Goal: Information Seeking & Learning: Learn about a topic

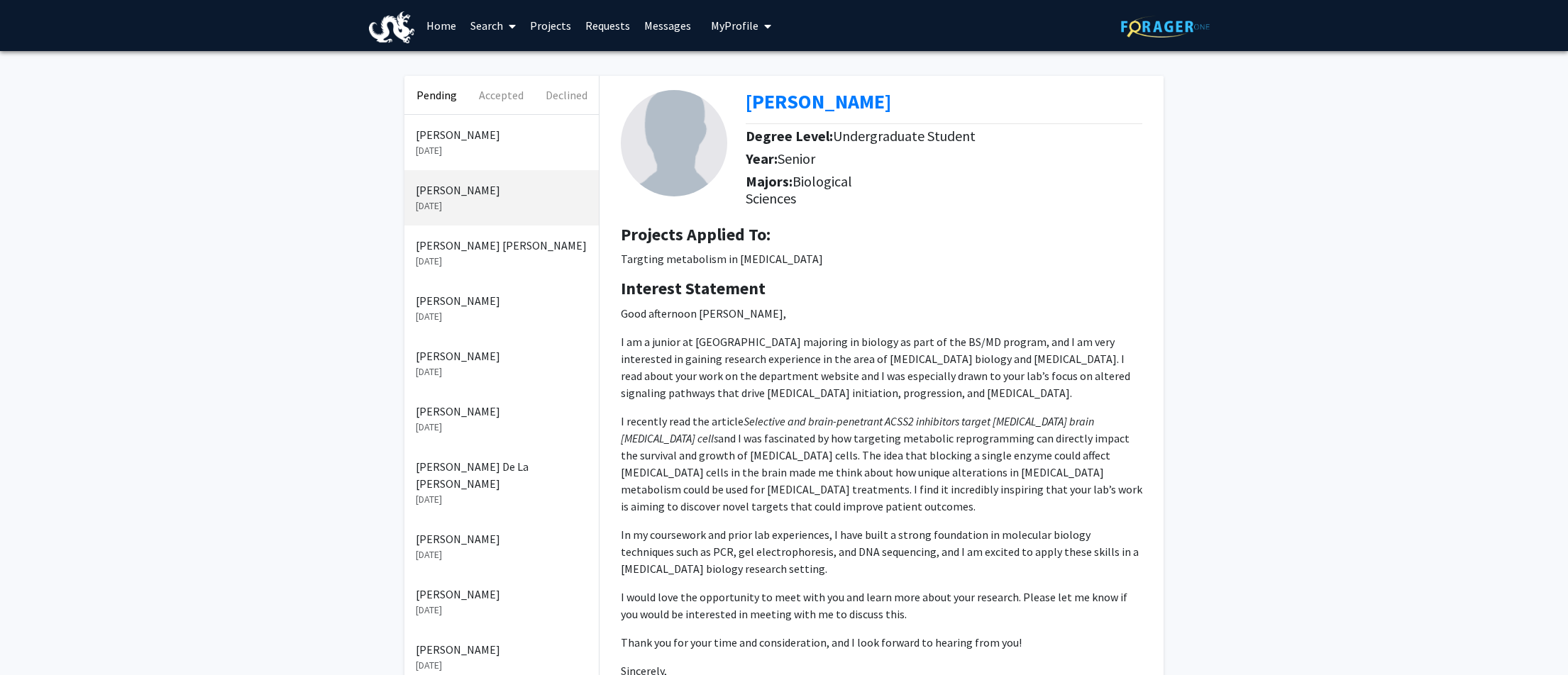
click at [488, 140] on p "[PERSON_NAME]" at bounding box center [502, 134] width 172 height 17
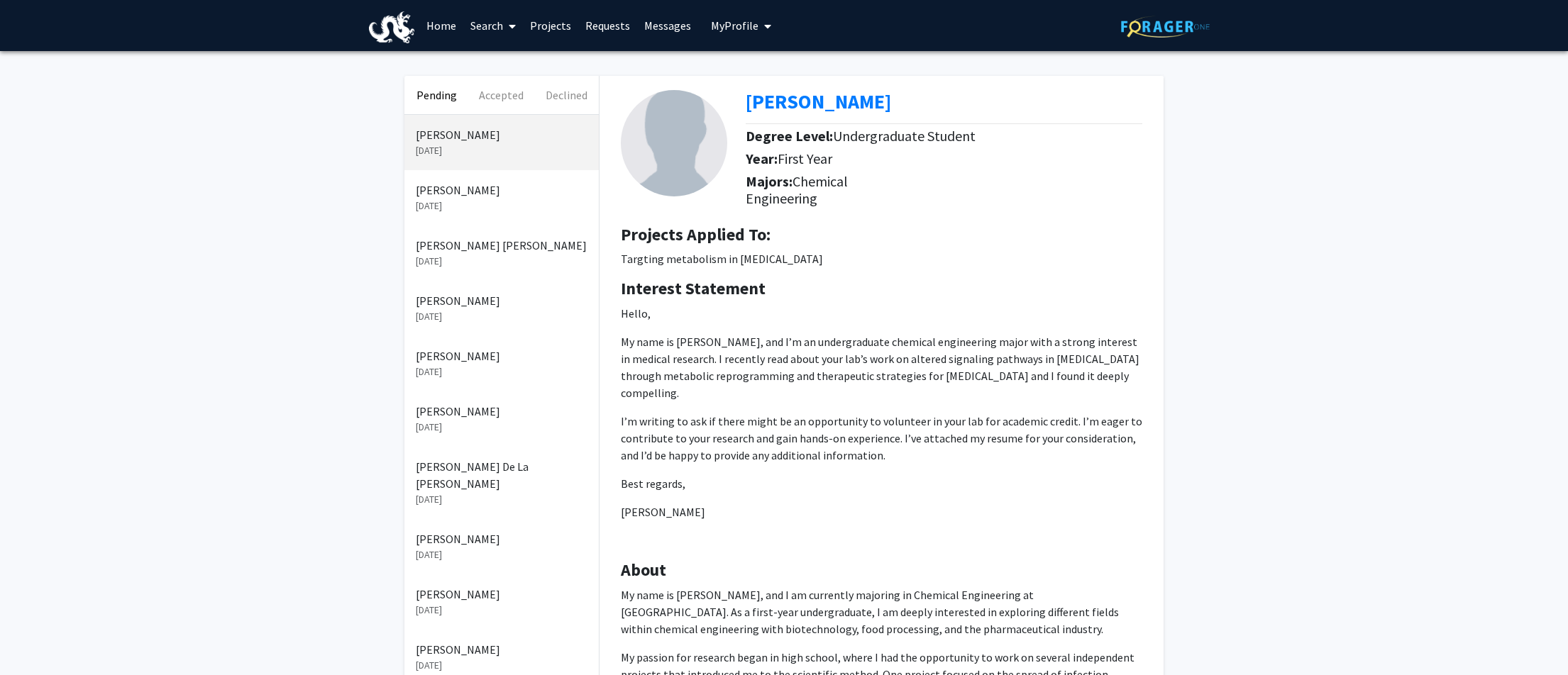
click at [457, 244] on p "Tanushree Pravin Patil" at bounding box center [502, 245] width 172 height 17
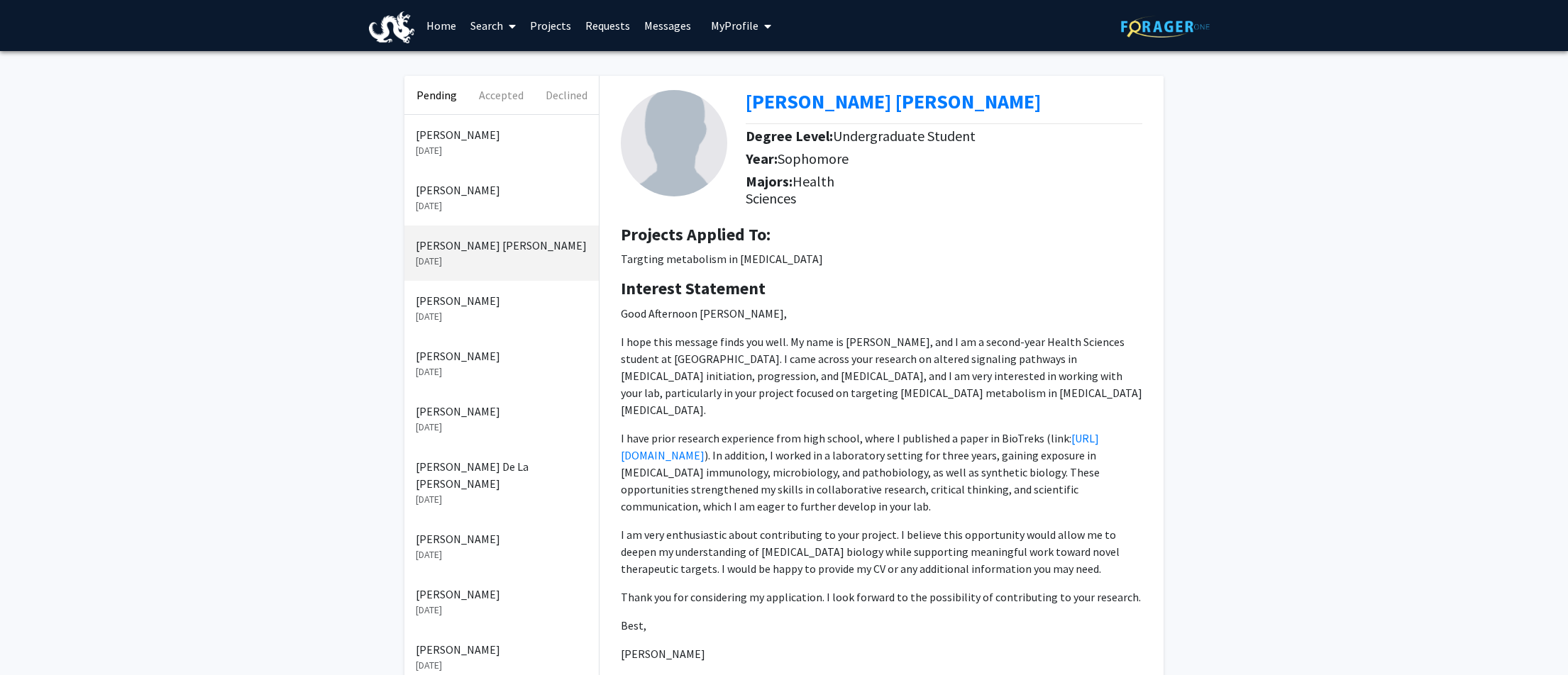
click at [440, 142] on p "[PERSON_NAME]" at bounding box center [502, 134] width 172 height 17
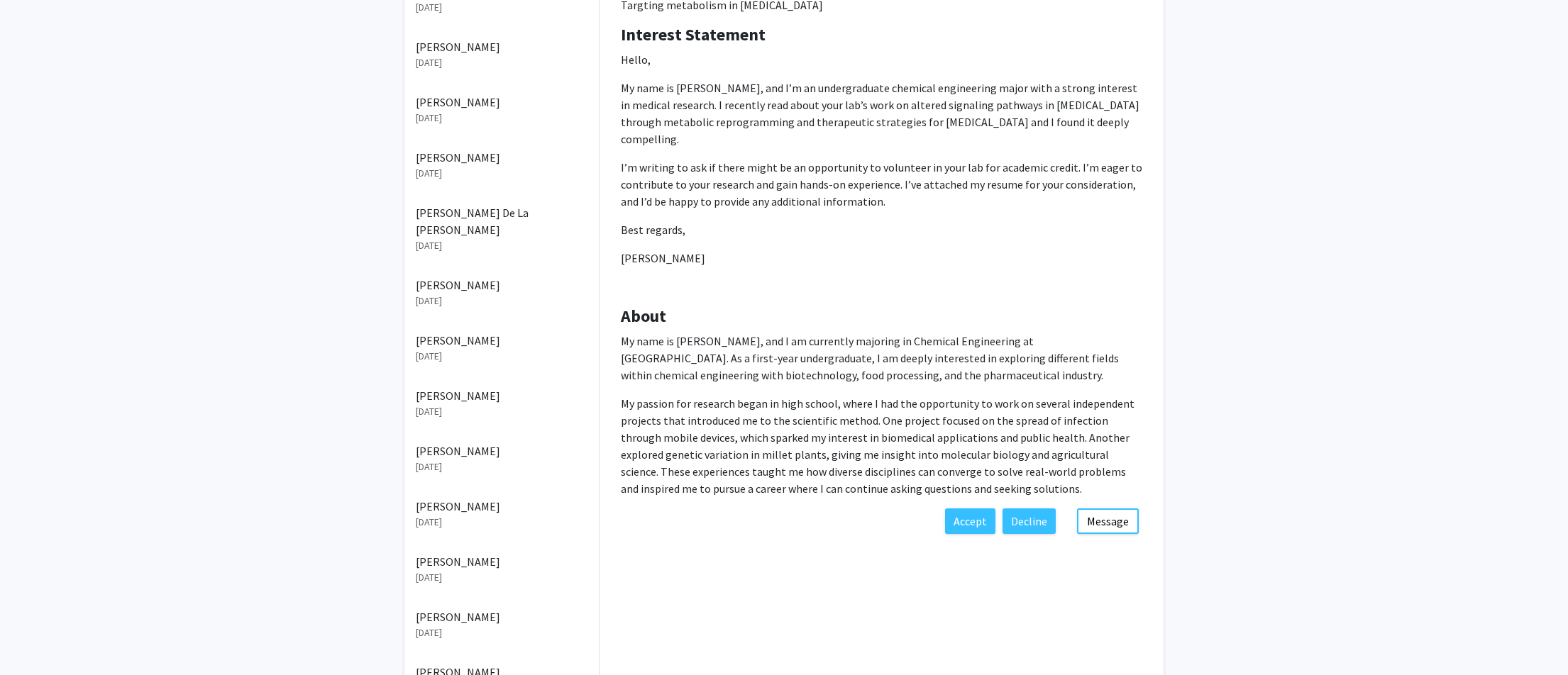
scroll to position [320, 0]
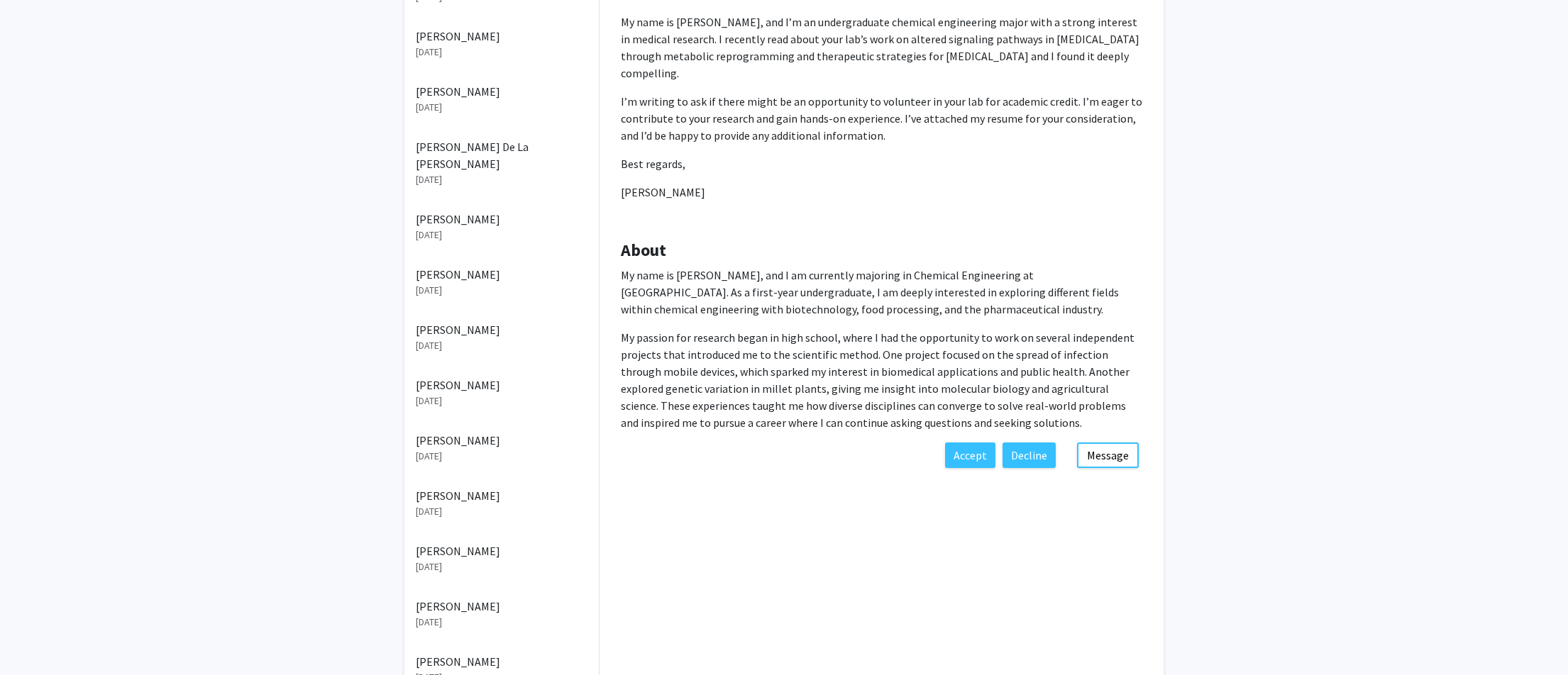
drag, startPoint x: 700, startPoint y: 174, endPoint x: 598, endPoint y: 178, distance: 102.1
click at [599, 178] on div "Drishya Manda Degree Level: Undergraduate Student Year: First Year Majors: Chem…" at bounding box center [881, 117] width 564 height 723
copy p "[PERSON_NAME]"
click at [755, 190] on p "Hello, My name is Drishya Manda, and I’m an undergraduate chemical engineering …" at bounding box center [881, 107] width 521 height 244
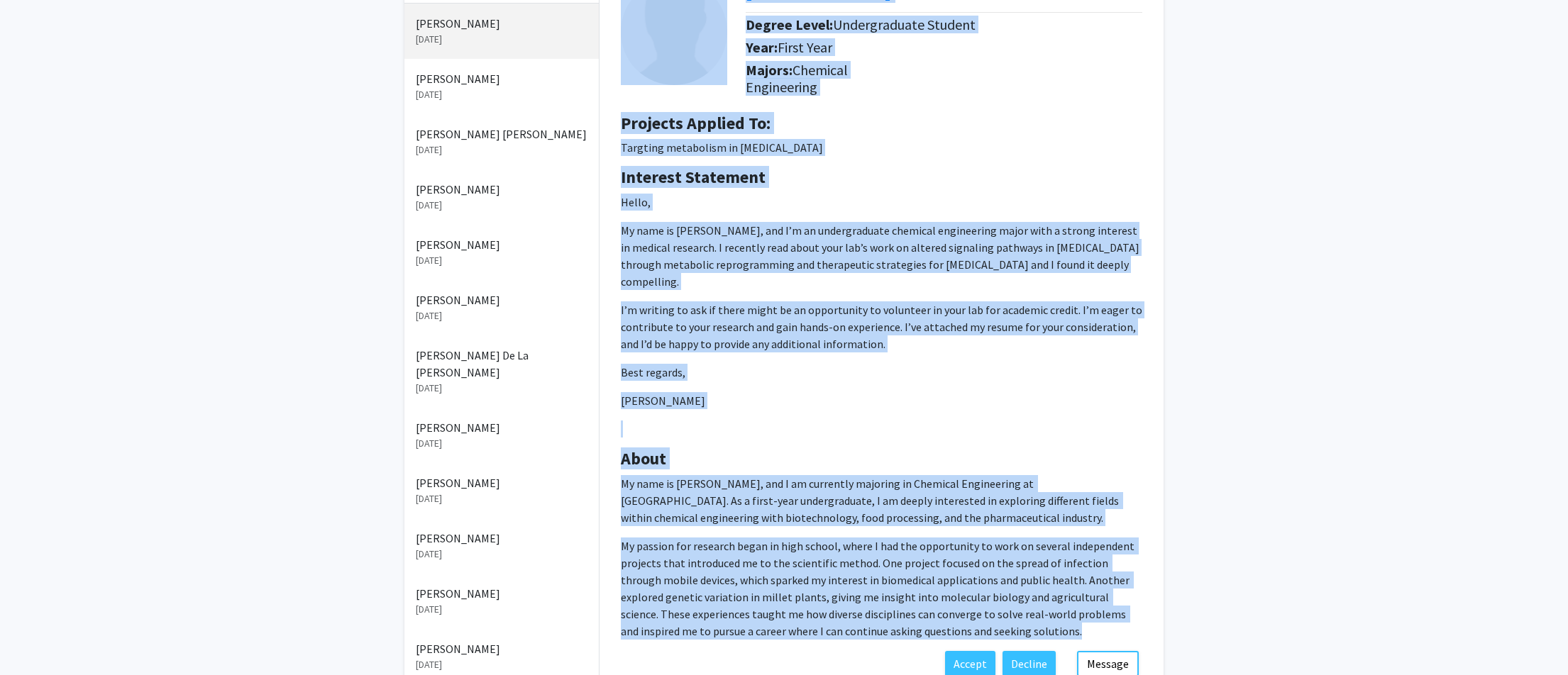
scroll to position [0, 0]
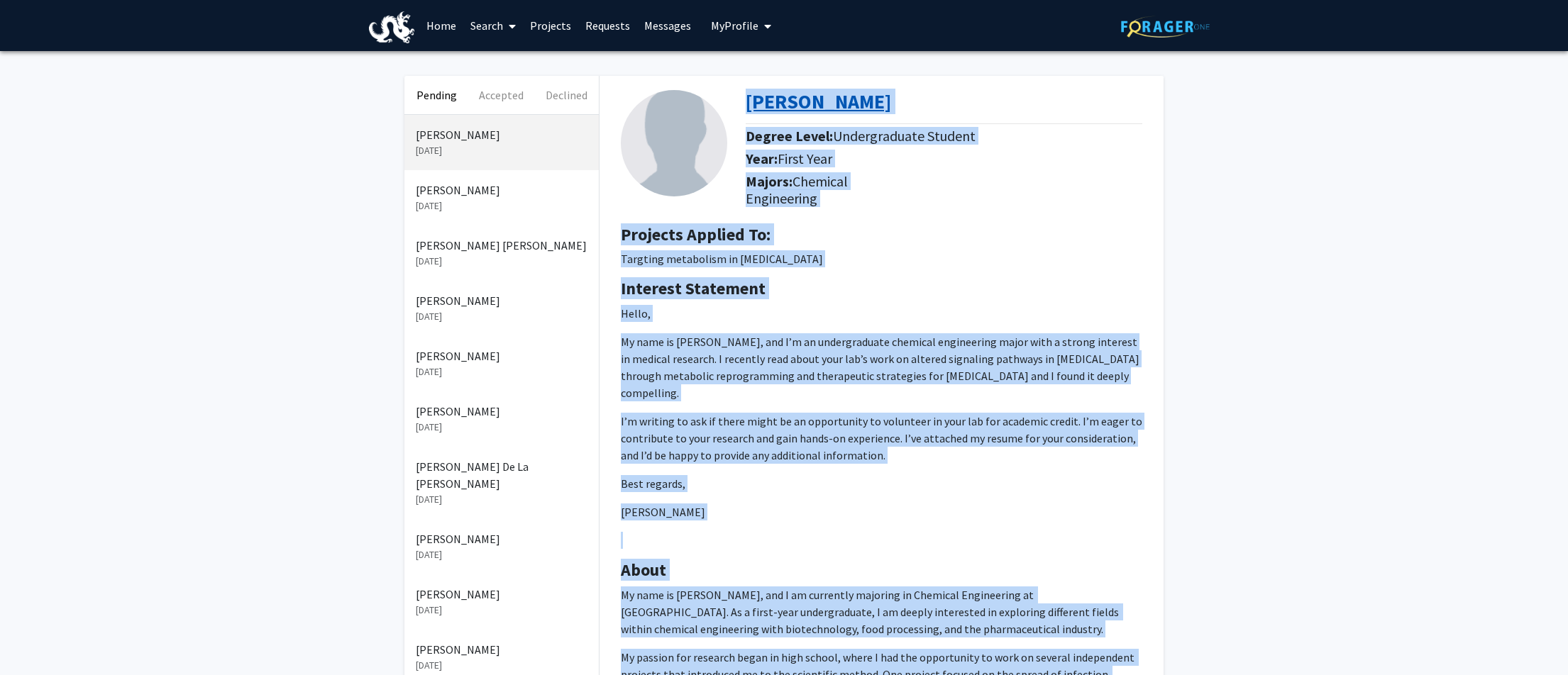
drag, startPoint x: 1022, startPoint y: 402, endPoint x: 750, endPoint y: 97, distance: 408.7
click at [750, 97] on div "Drishya Manda Degree Level: Undergraduate Student Year: First Year Majors: Chem…" at bounding box center [881, 419] width 564 height 686
copy div "Drishya Manda Degree Level: Undergraduate Student Year: First Year Majors: Chem…"
click at [821, 268] on p "Targting metabolism in cancer" at bounding box center [881, 258] width 521 height 17
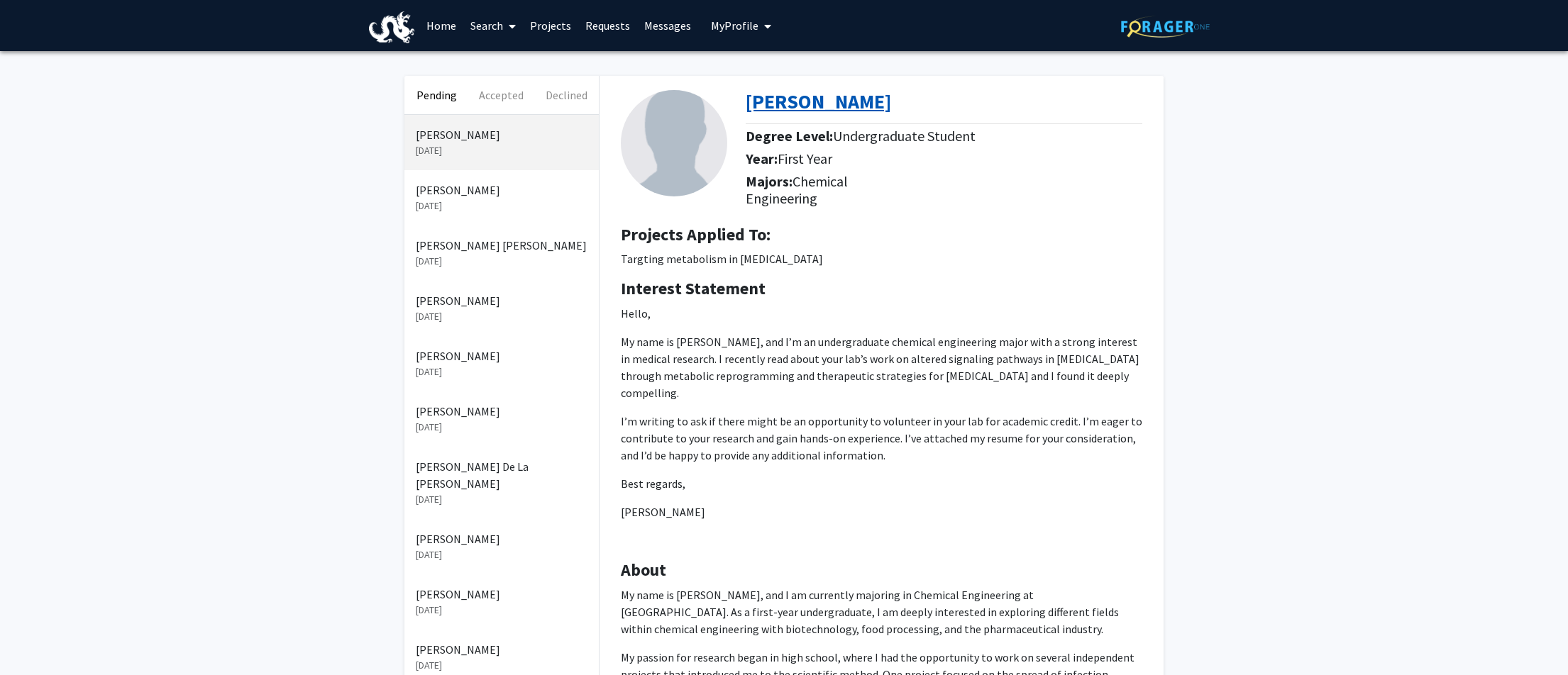
click at [827, 104] on b "[PERSON_NAME]" at bounding box center [818, 101] width 145 height 26
click at [483, 194] on p "Reya Williams" at bounding box center [502, 190] width 172 height 17
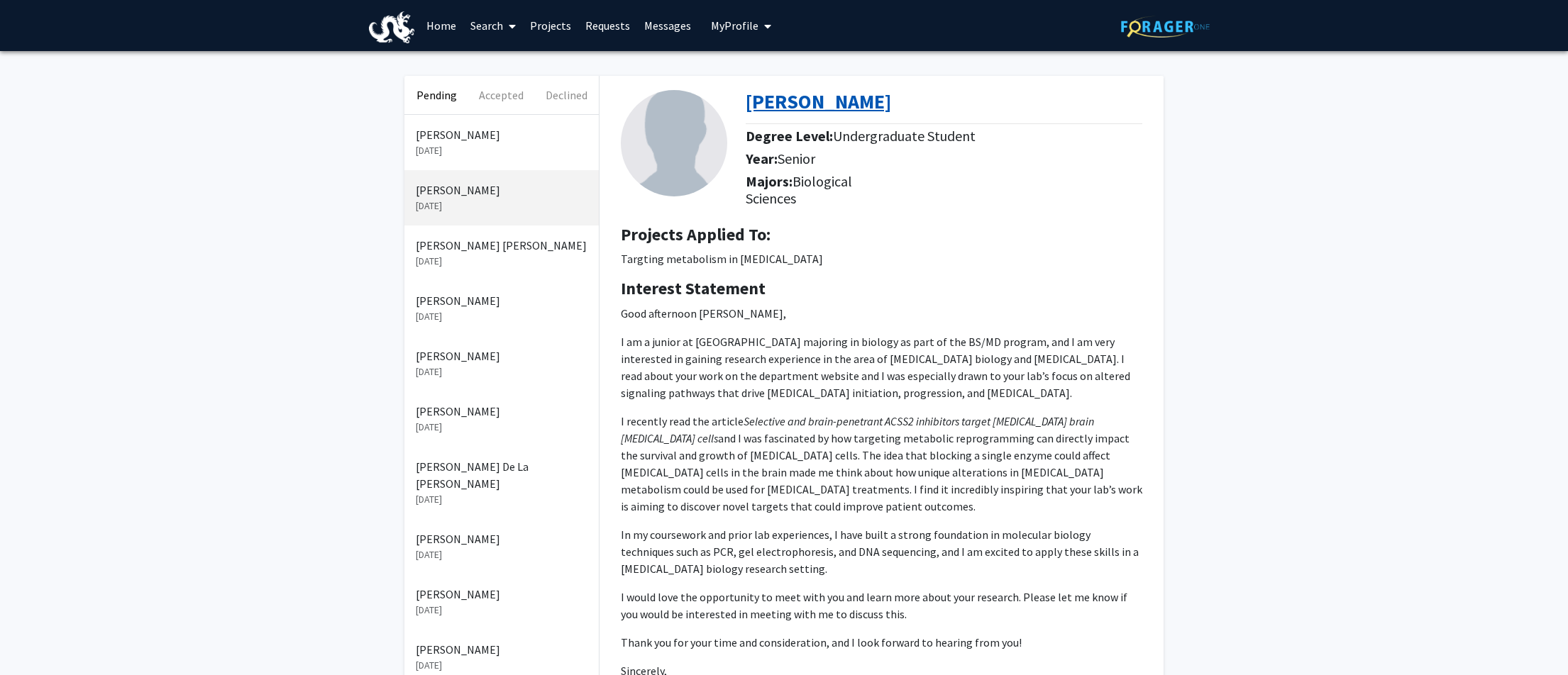
click at [787, 100] on b "Reya Williams" at bounding box center [818, 101] width 145 height 26
click at [494, 247] on p "Tanushree Pravin Patil" at bounding box center [502, 245] width 172 height 17
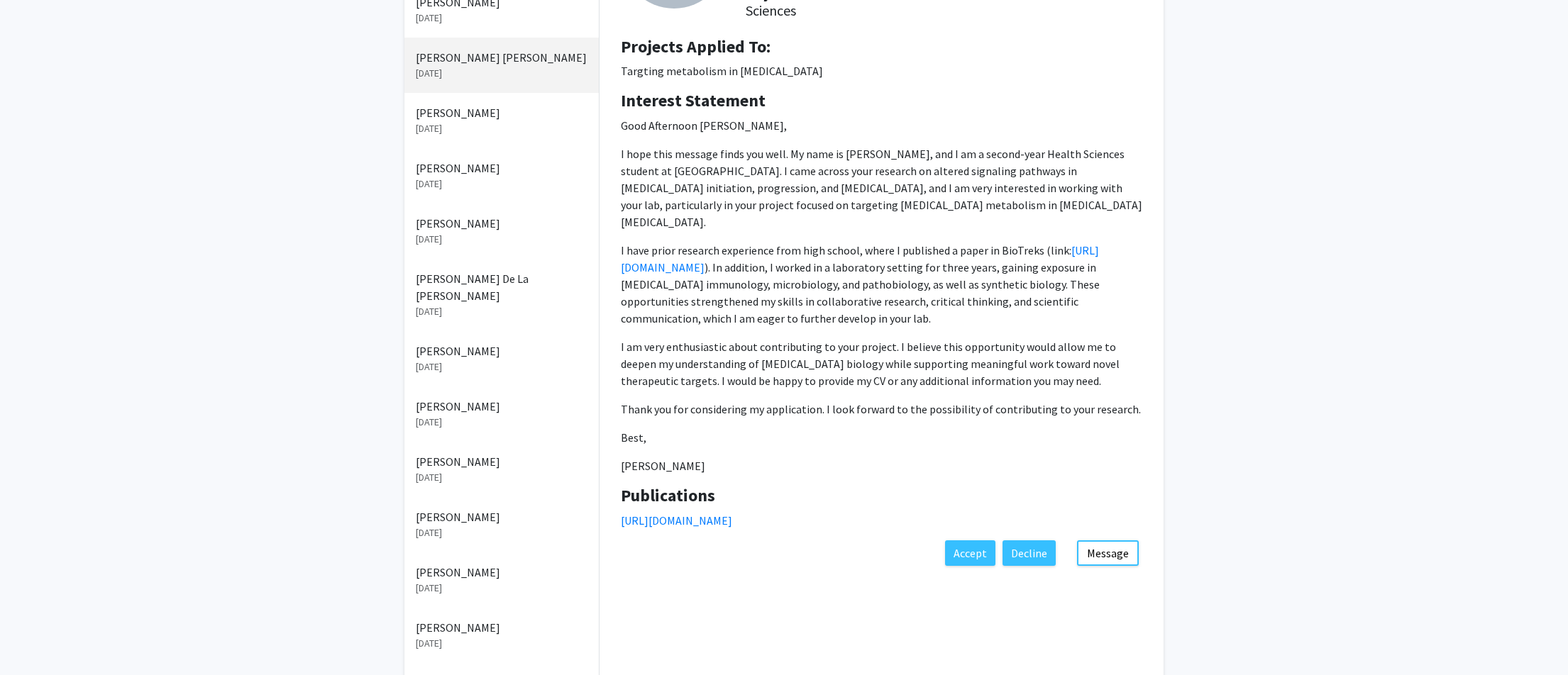
scroll to position [183, 0]
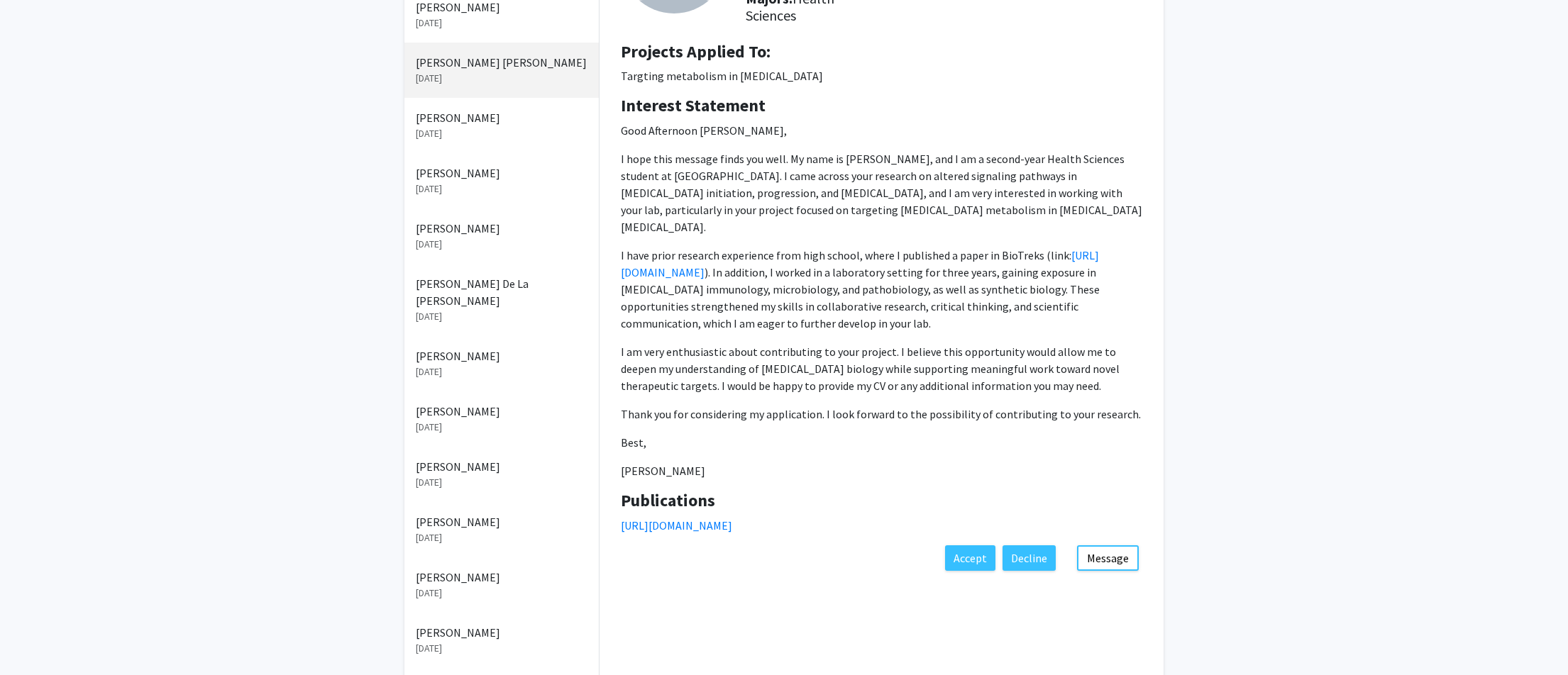
drag, startPoint x: 726, startPoint y: 454, endPoint x: 619, endPoint y: 454, distance: 107.0
click at [619, 454] on div "Interest Statement Good Afternoon Dr. Reginato, I hope this message finds you w…" at bounding box center [882, 293] width 543 height 395
copy p "Tanushree Patil"
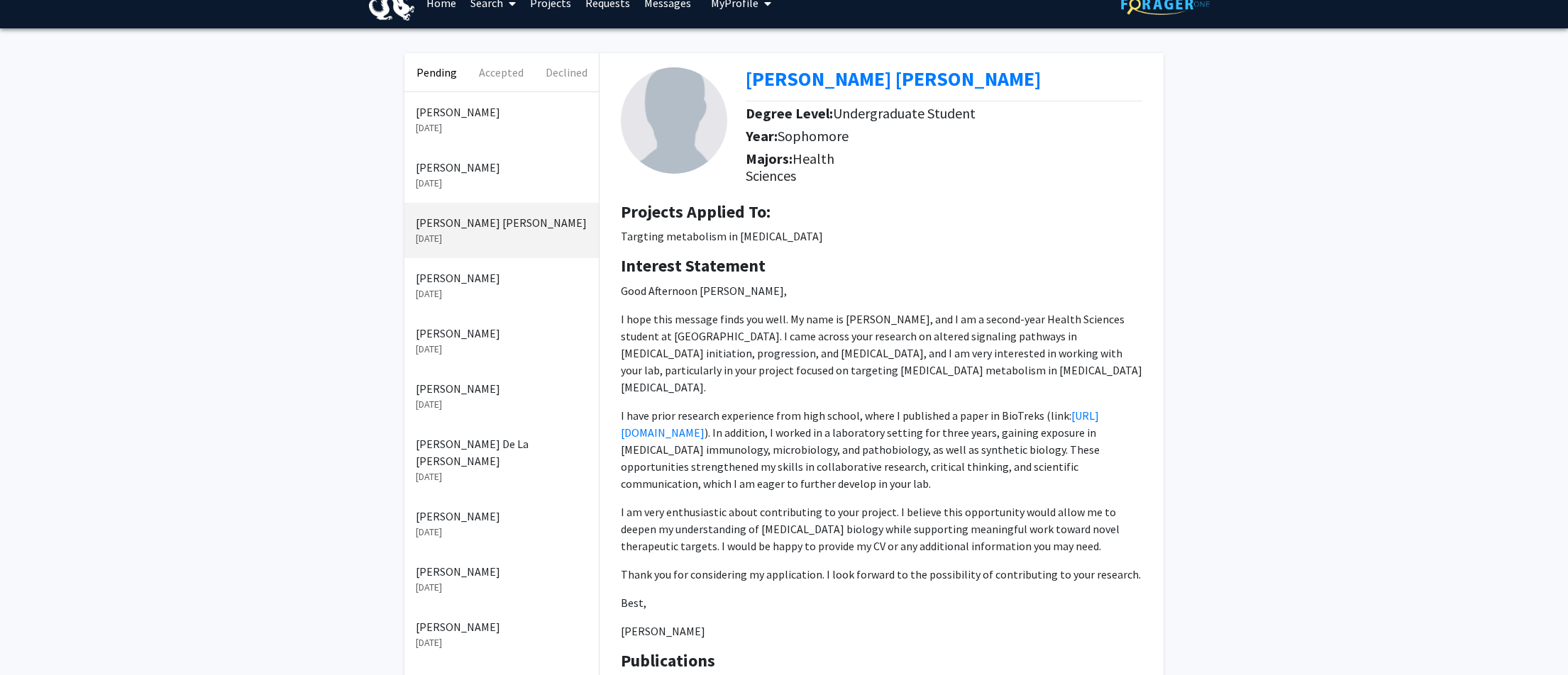
scroll to position [4, 0]
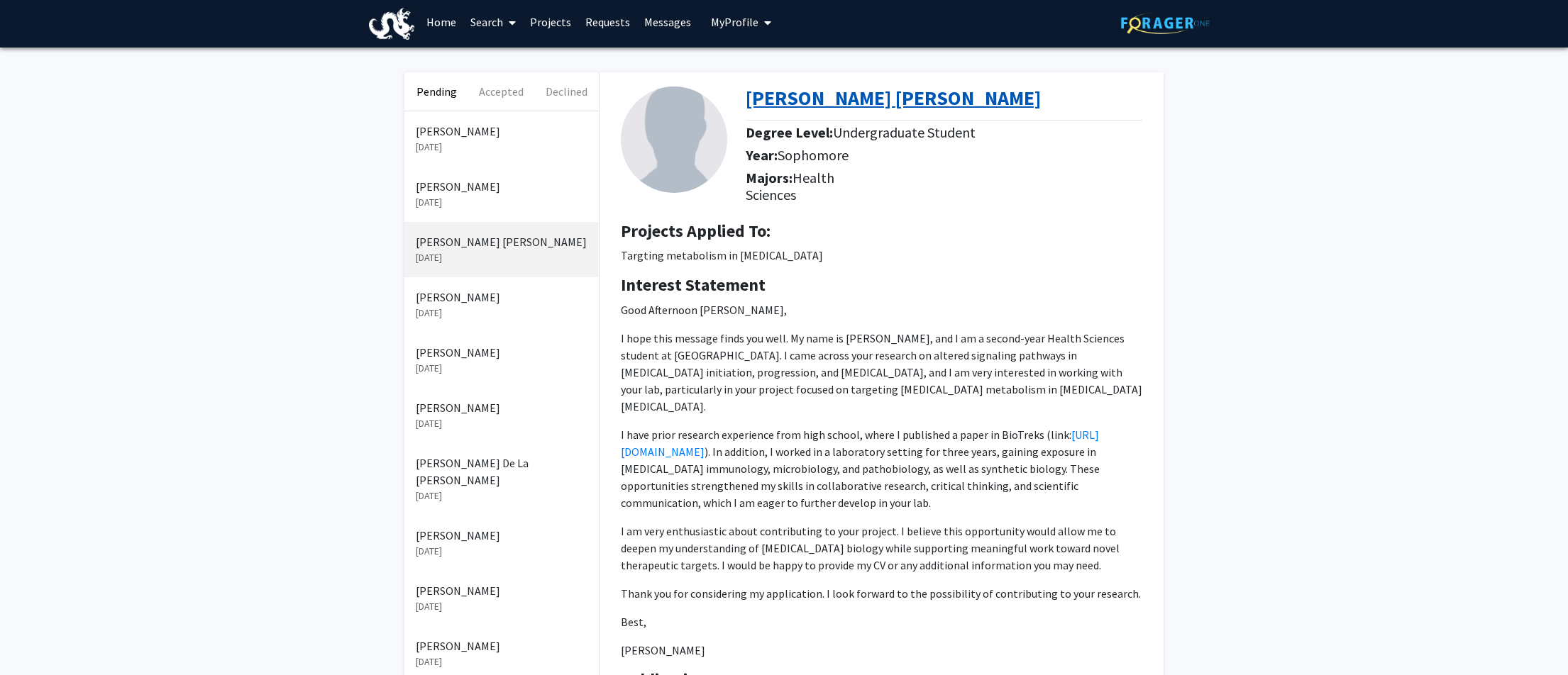
click at [797, 95] on b "Tanushree Pravin Patil" at bounding box center [893, 97] width 295 height 26
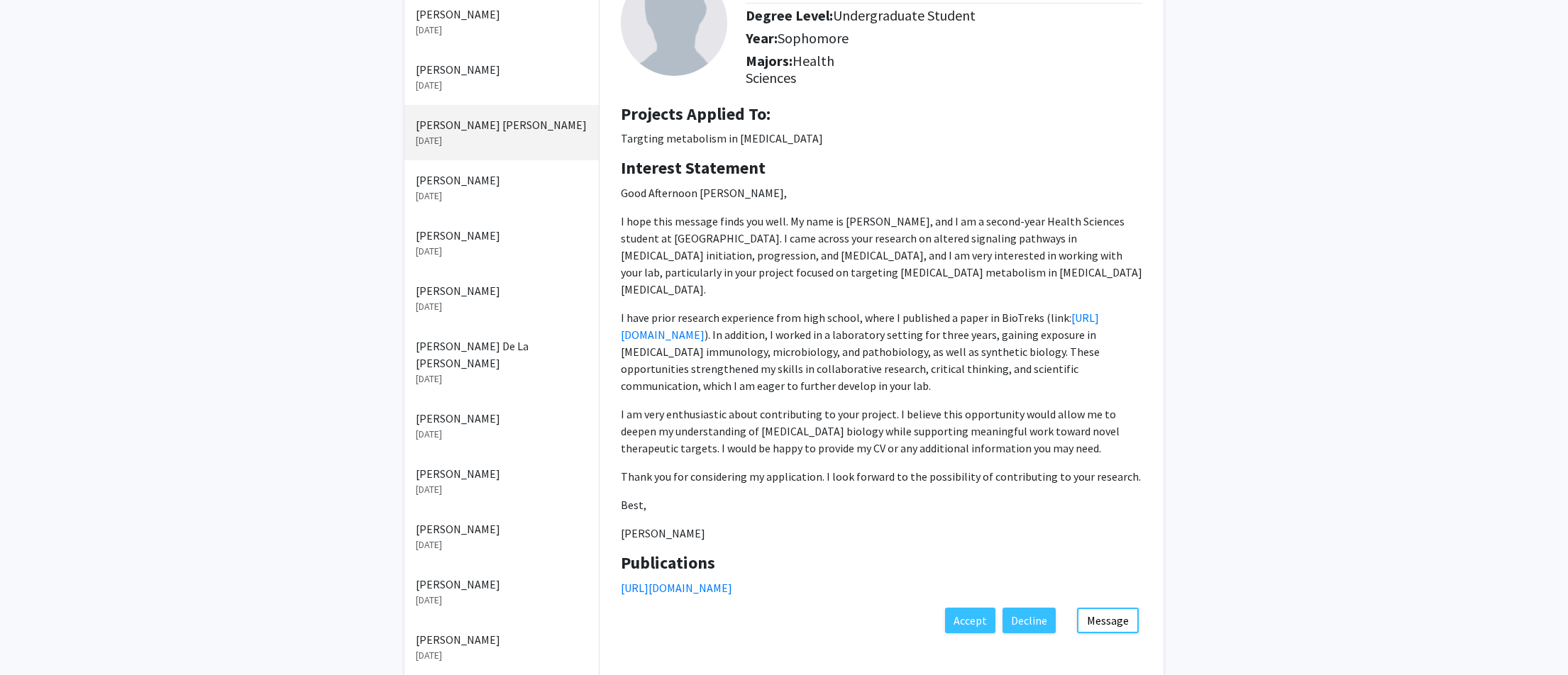
scroll to position [125, 0]
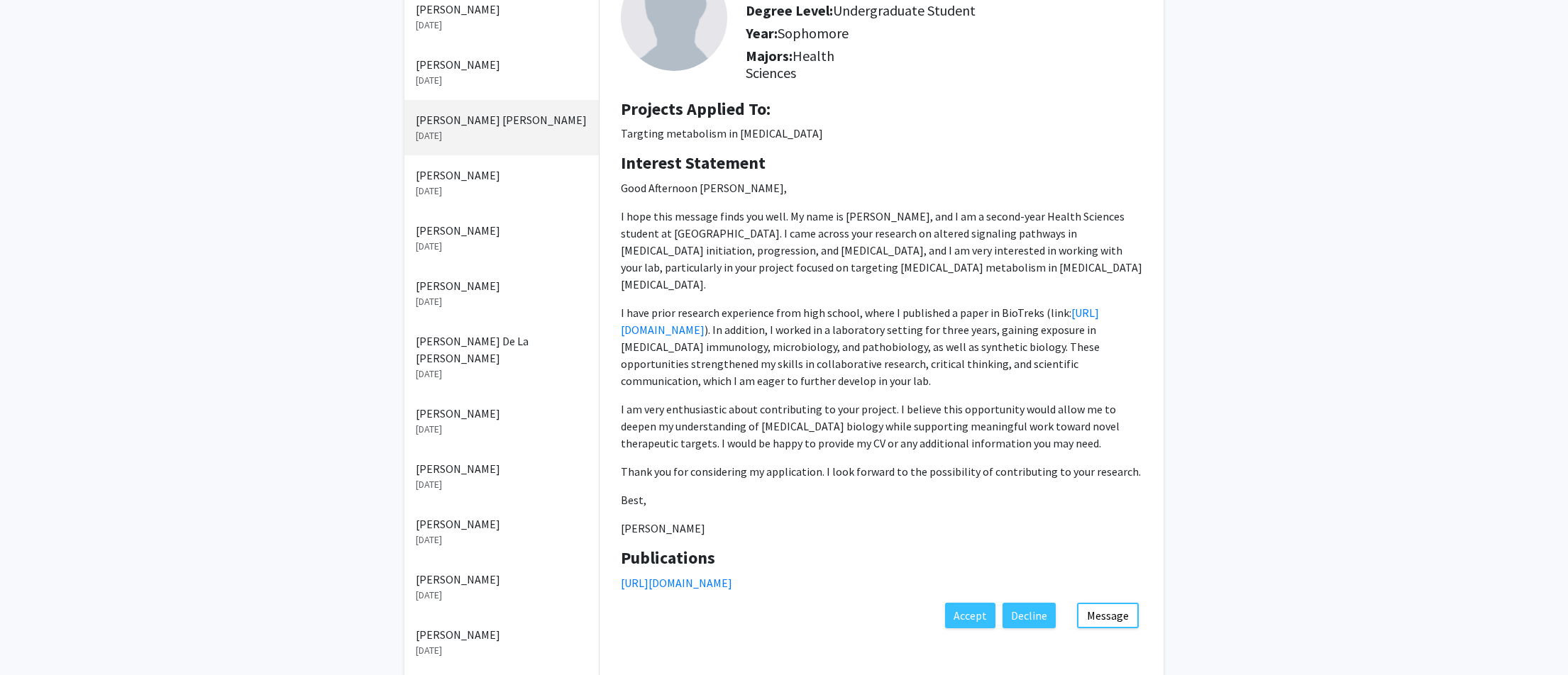
drag, startPoint x: 744, startPoint y: 95, endPoint x: 823, endPoint y: 531, distance: 443.1
click at [823, 531] on div "Tanushree Pravin Patil Degree Level: Undergraduate Student Year: Sophomore Majo…" at bounding box center [881, 276] width 564 height 652
copy div "Tanushree Pravin Patil Degree Level: Undergraduate Student Year: Sophomore Majo…"
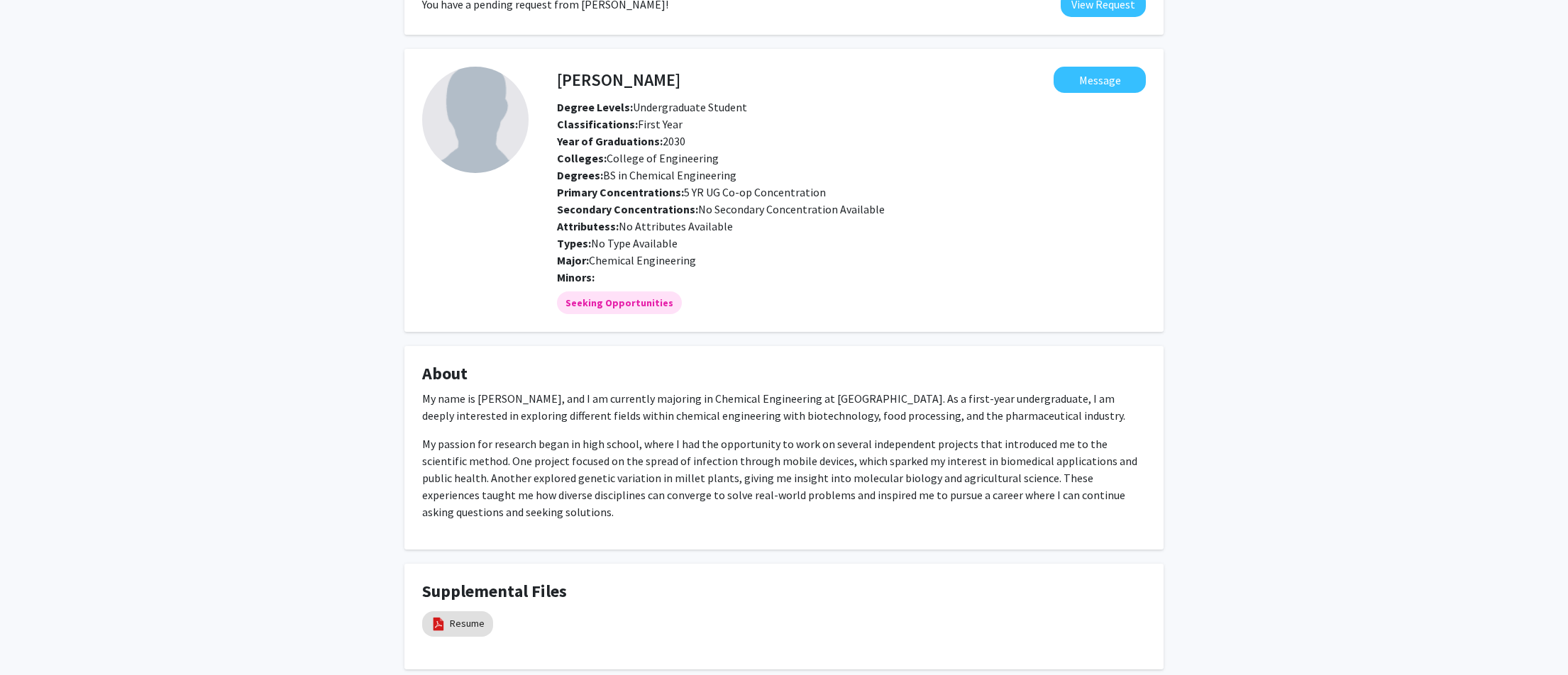
scroll to position [171, 0]
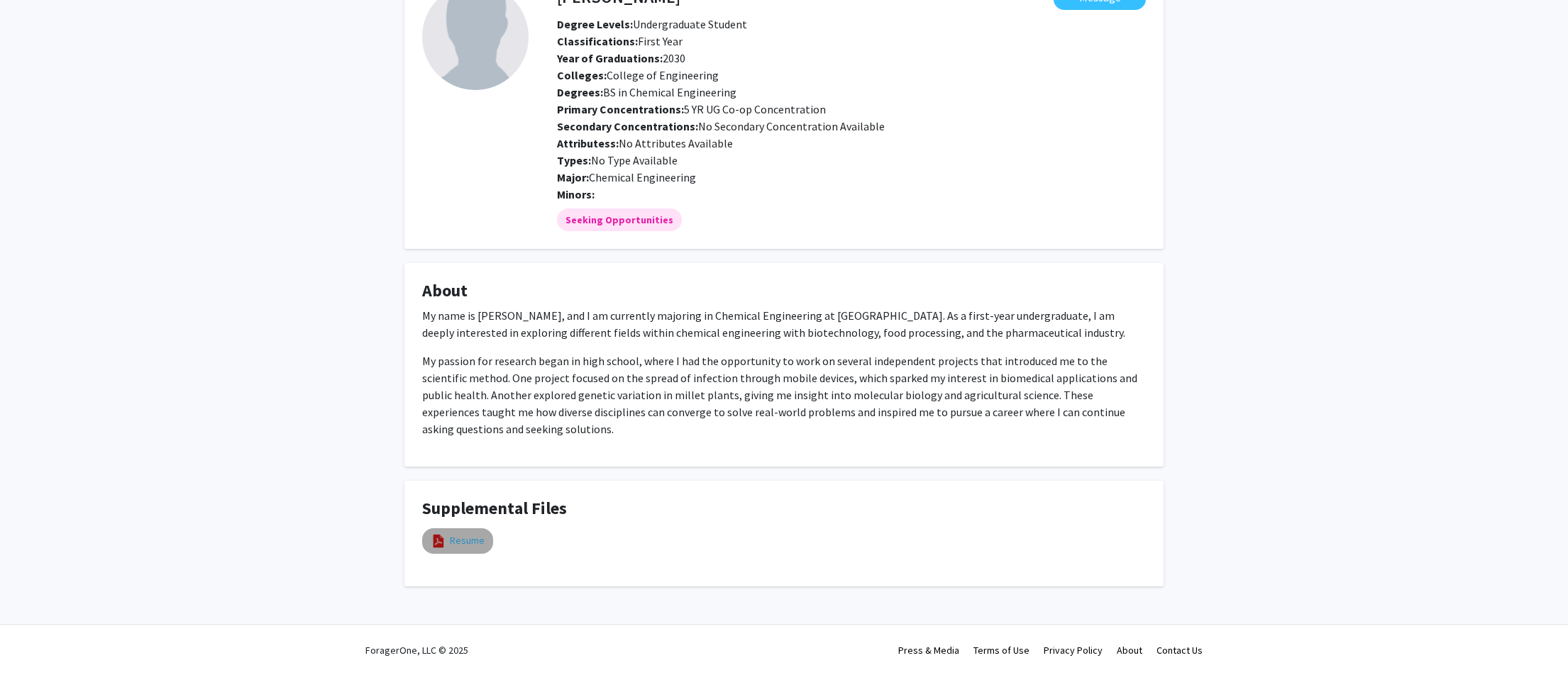
click at [459, 537] on link "Resume" at bounding box center [466, 540] width 34 height 15
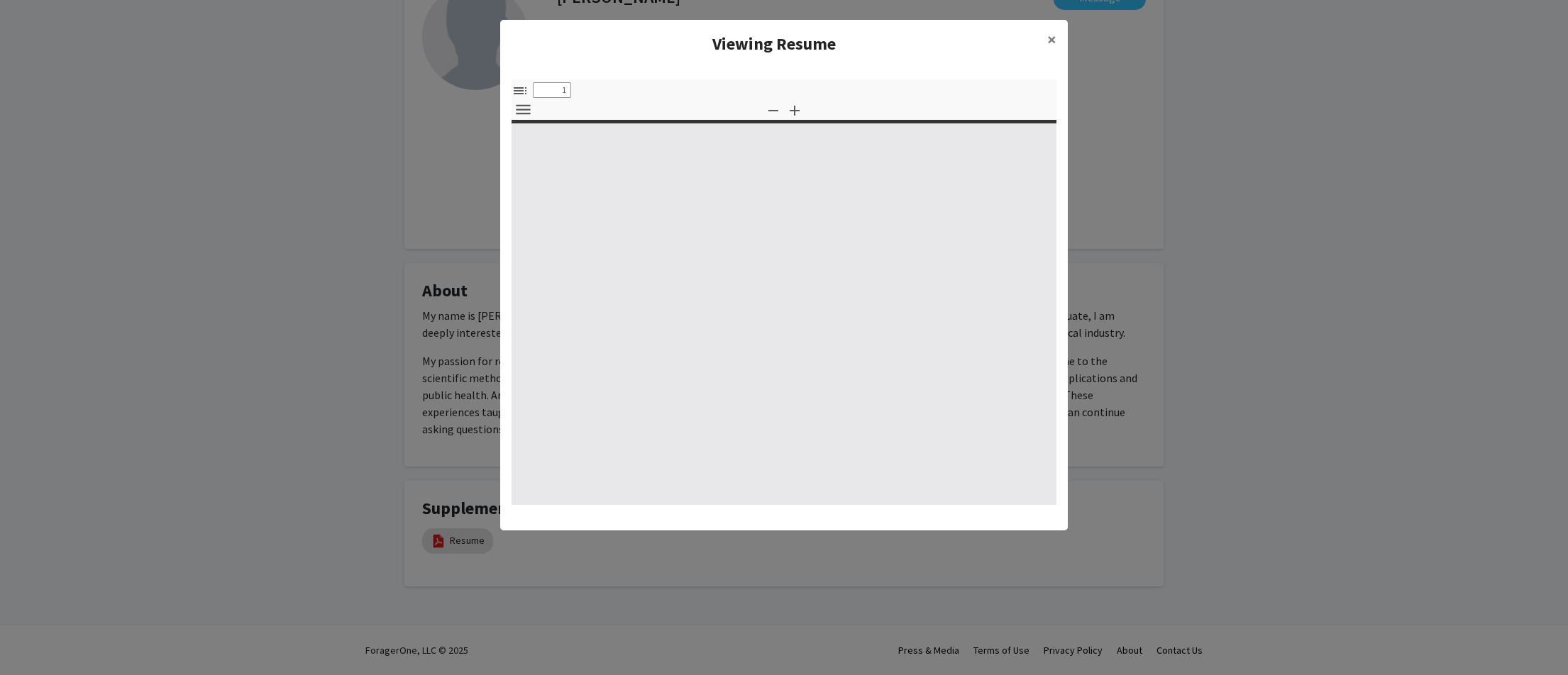
select select "custom"
type input "0"
select select "auto"
type input "1"
select select "auto"
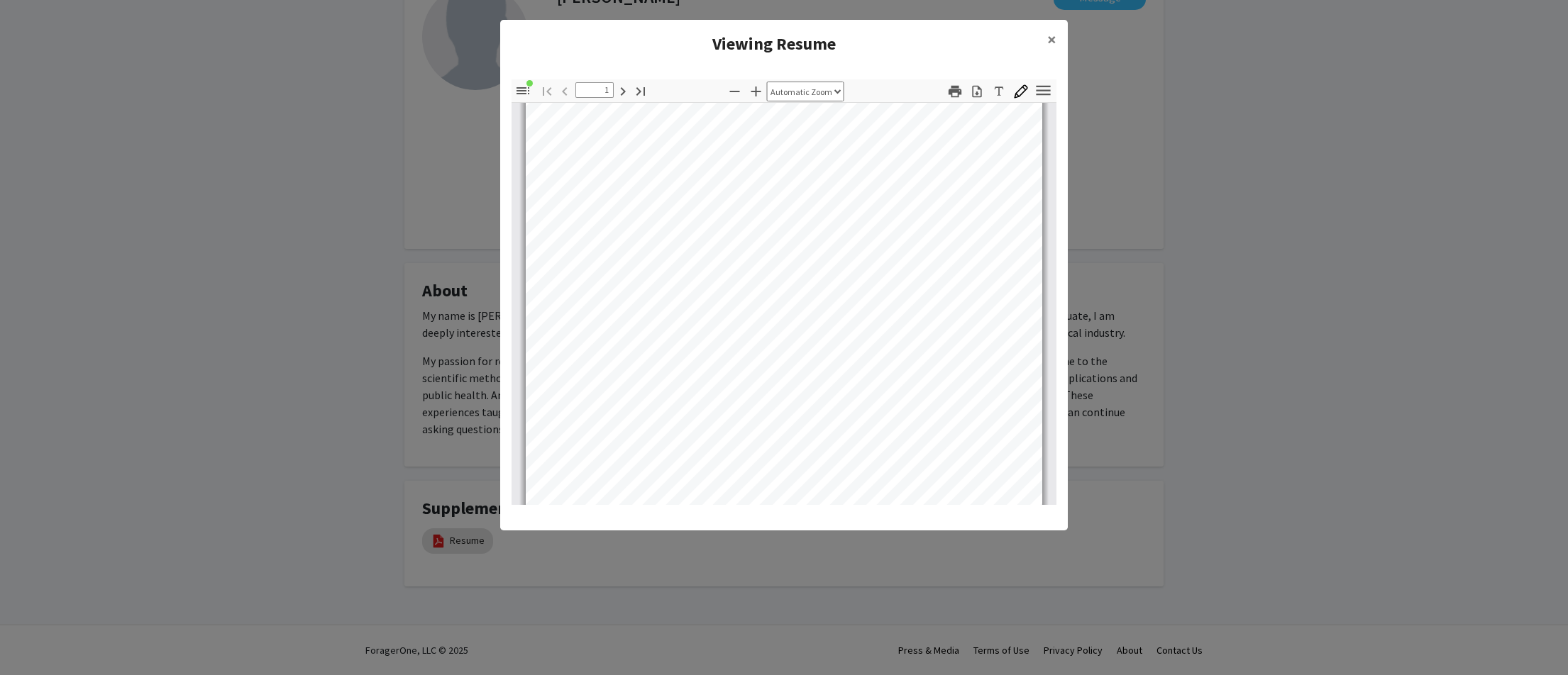
scroll to position [490, 0]
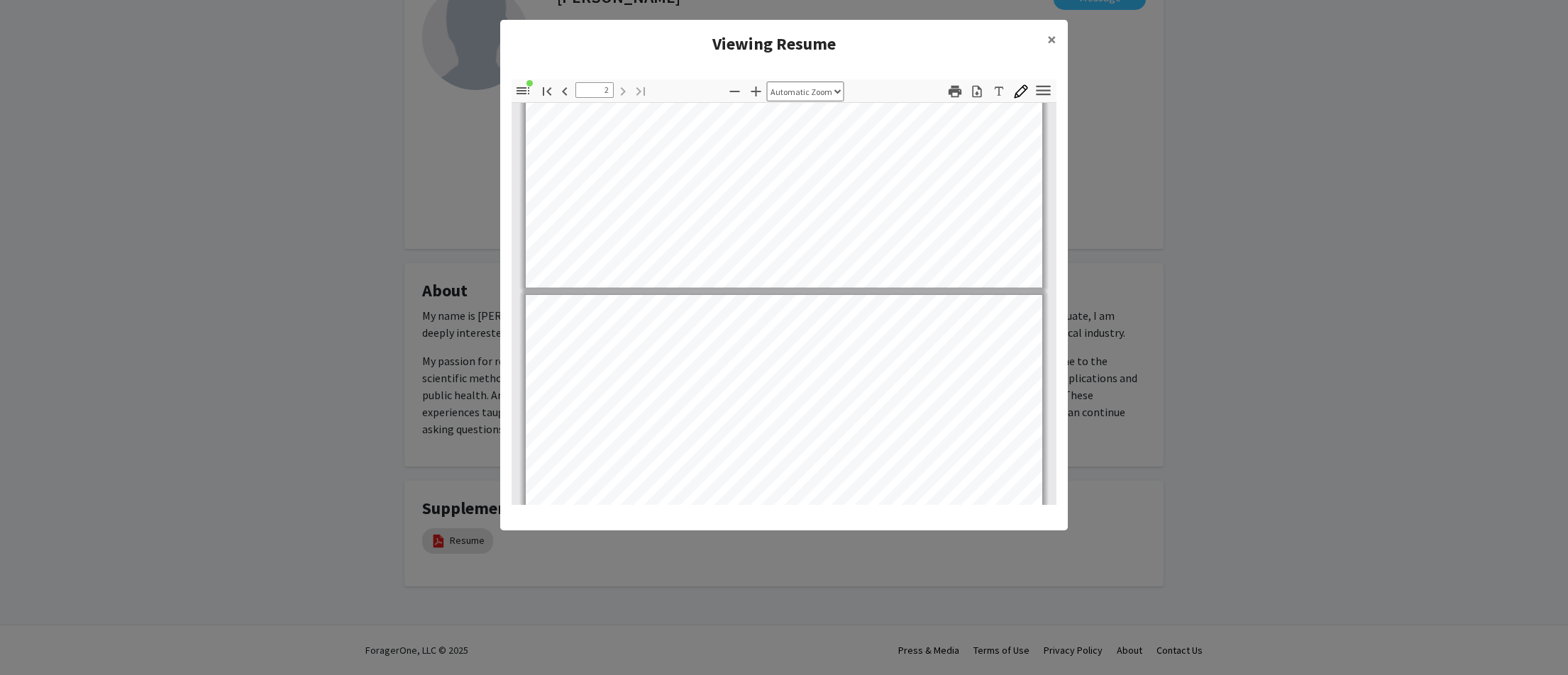
type input "1"
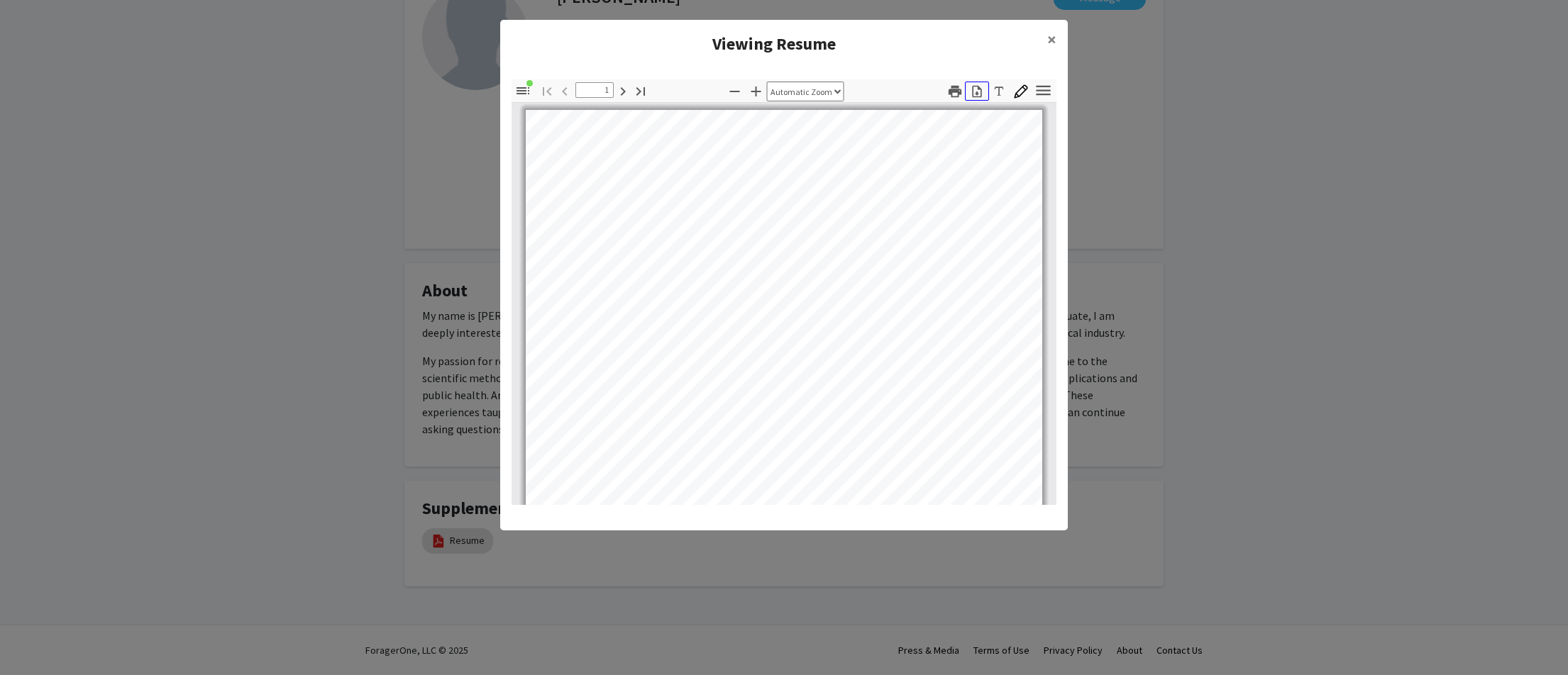
click at [978, 91] on icon "button" at bounding box center [976, 91] width 14 height 14
click at [1054, 43] on span "×" at bounding box center [1052, 40] width 10 height 22
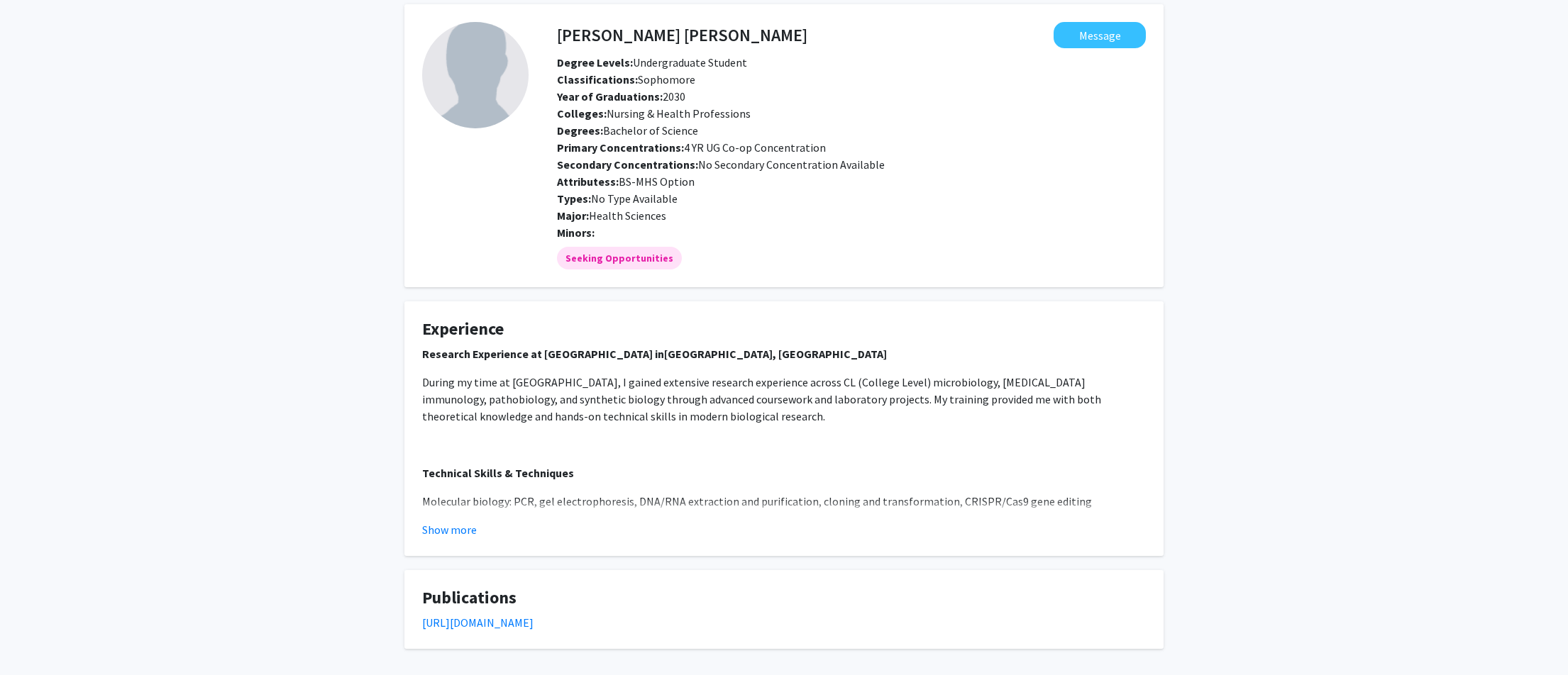
scroll to position [196, 0]
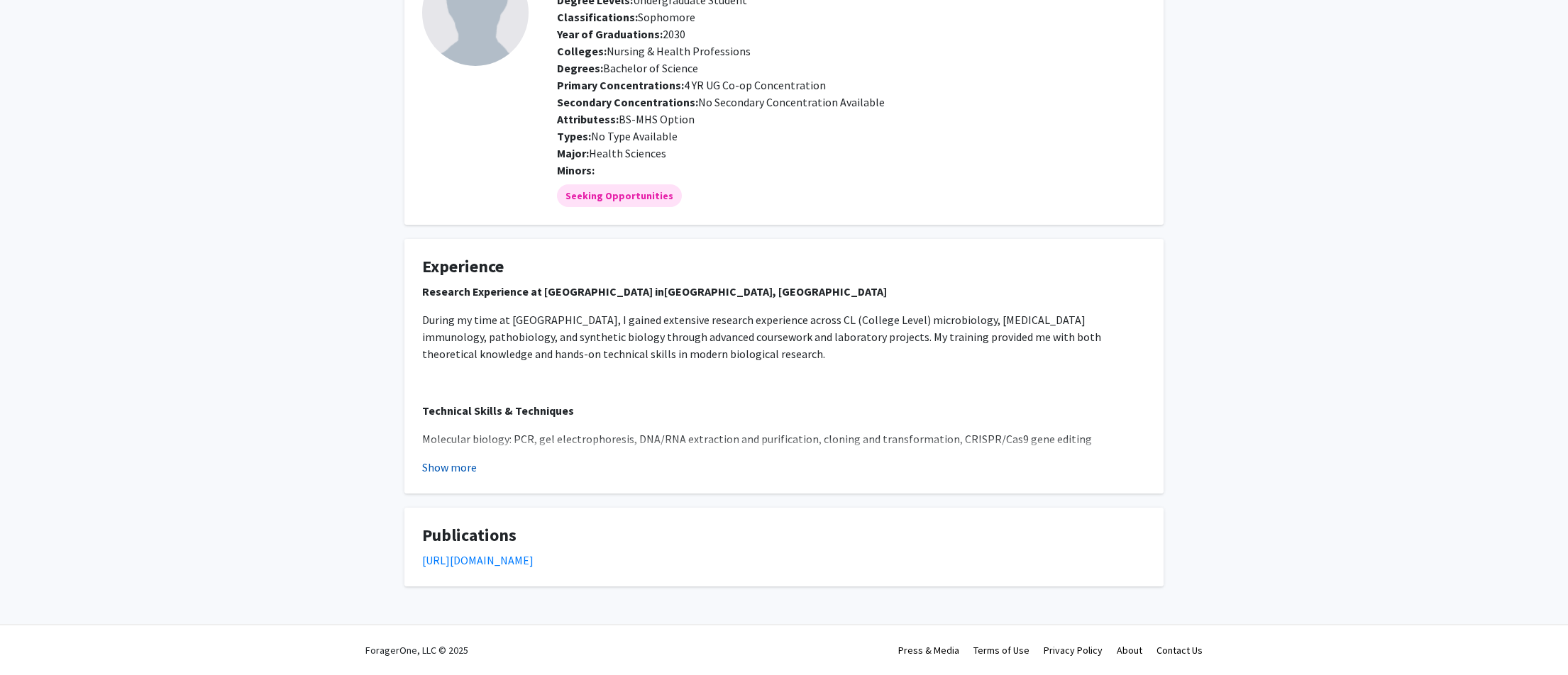
click at [453, 465] on button "Show more" at bounding box center [450, 467] width 54 height 17
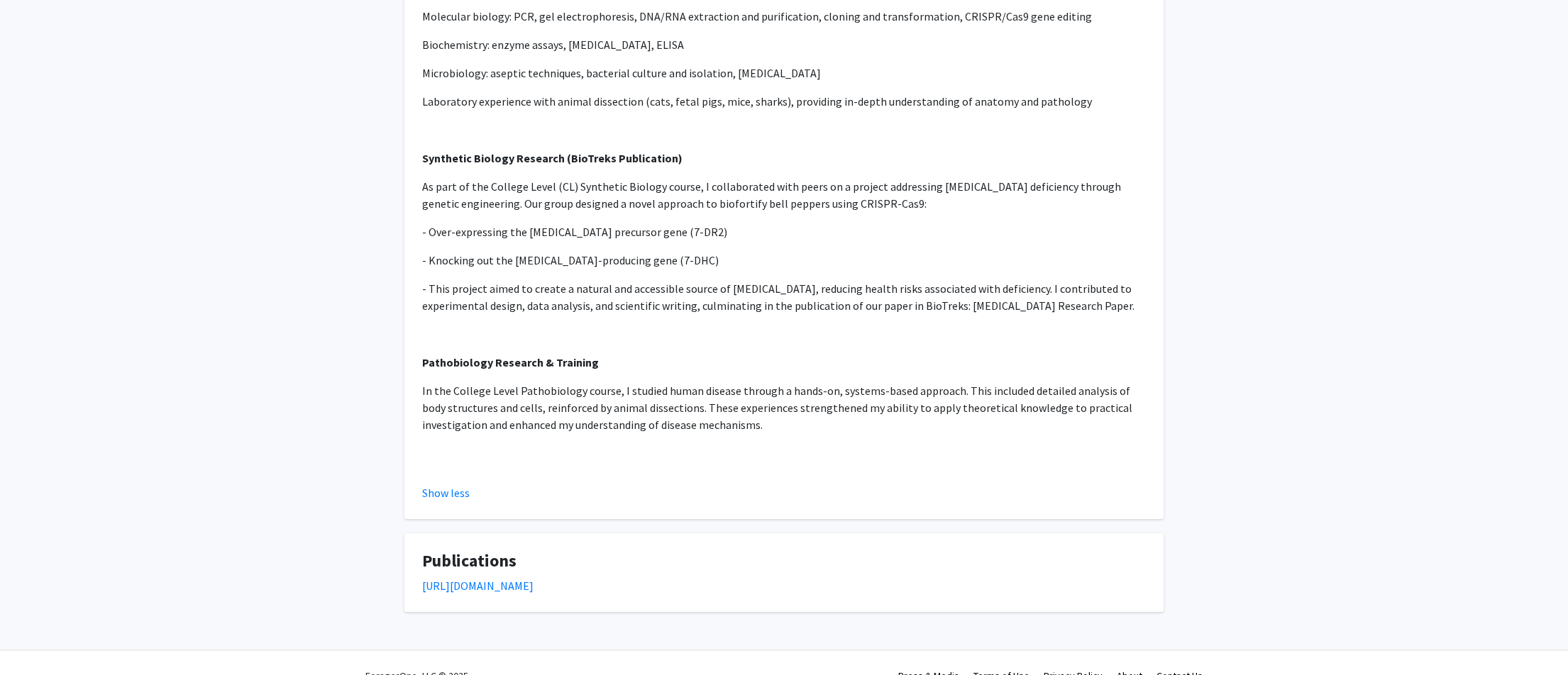
scroll to position [621, 0]
click at [507, 583] on link "[URL][DOMAIN_NAME]" at bounding box center [478, 582] width 111 height 14
